Goal: Information Seeking & Learning: Learn about a topic

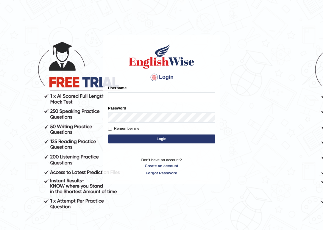
type input "Ivona"
click at [154, 138] on button "Login" at bounding box center [161, 138] width 107 height 9
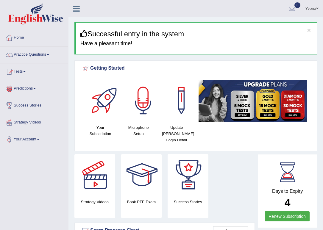
click at [34, 88] on link "Predictions" at bounding box center [34, 87] width 68 height 15
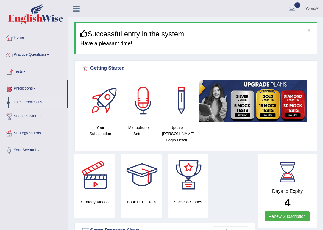
click at [29, 102] on link "Latest Predictions" at bounding box center [39, 102] width 56 height 11
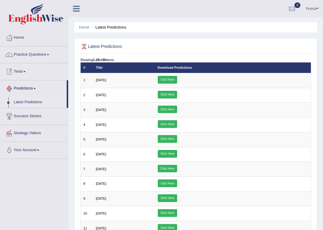
click at [41, 69] on link "Tests" at bounding box center [34, 70] width 68 height 15
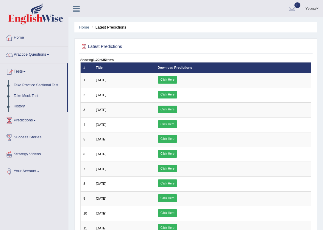
click at [24, 49] on link "Practice Questions" at bounding box center [34, 53] width 68 height 15
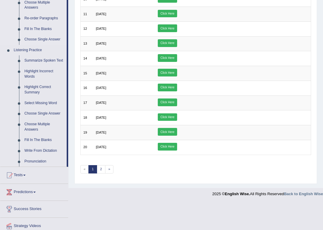
scroll to position [236, 0]
